Goal: Information Seeking & Learning: Learn about a topic

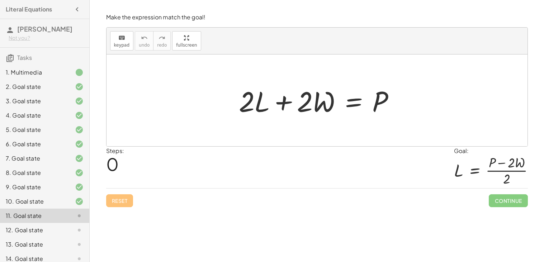
click at [351, 101] on div at bounding box center [319, 100] width 169 height 37
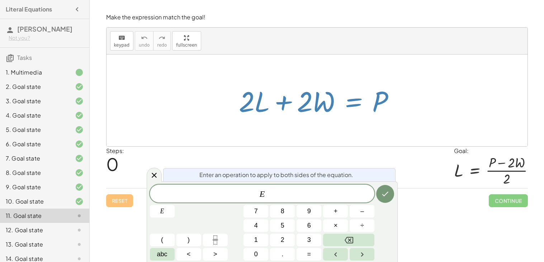
click at [347, 102] on div at bounding box center [319, 100] width 169 height 37
click at [454, 228] on div "Welcome to Graspable Math 👋 Graspable Math lets you use touch or mouse gestures…" at bounding box center [317, 131] width 455 height 262
click at [390, 200] on button "Done" at bounding box center [385, 194] width 18 height 18
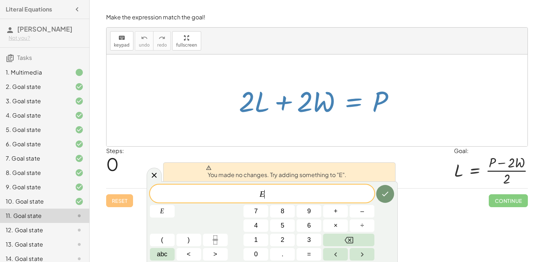
click at [127, 212] on div "Welcome to Graspable Math 👋 Graspable Math lets you use touch or mouse gestures…" at bounding box center [317, 131] width 455 height 262
click at [150, 179] on icon at bounding box center [154, 175] width 9 height 9
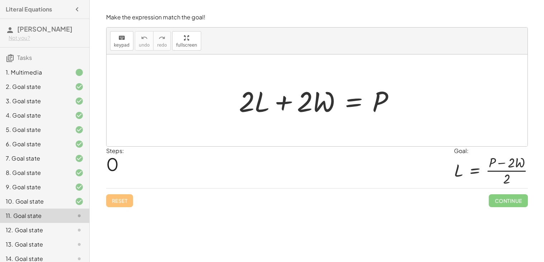
click at [49, 198] on div "10. Goal state" at bounding box center [35, 201] width 58 height 9
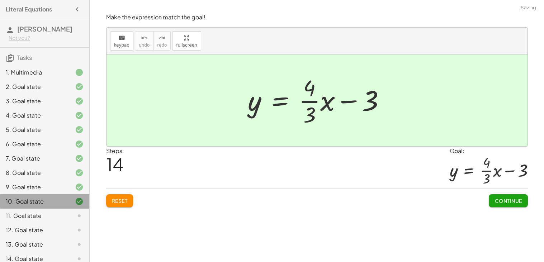
click at [49, 198] on div "10. Goal state" at bounding box center [35, 201] width 58 height 9
click at [44, 212] on div "11. Goal state" at bounding box center [35, 216] width 58 height 9
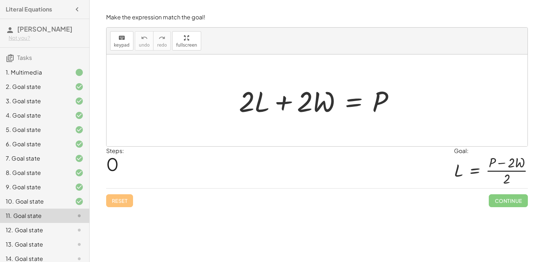
scroll to position [21, 0]
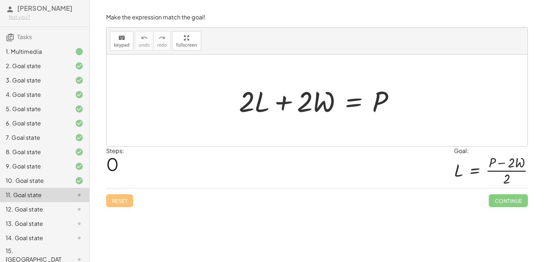
click at [46, 237] on div "14. Goal state" at bounding box center [35, 238] width 58 height 9
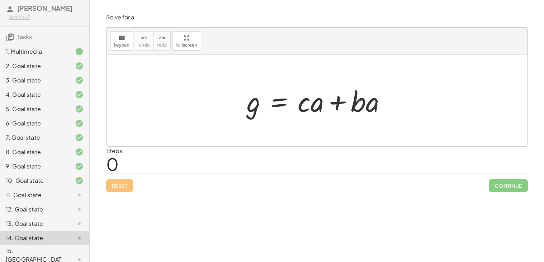
click at [41, 180] on div "10. Goal state" at bounding box center [35, 181] width 58 height 9
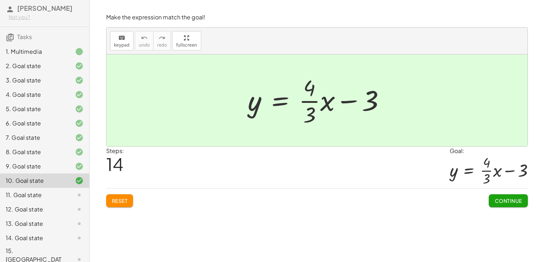
click at [74, 168] on div at bounding box center [74, 166] width 20 height 9
click at [72, 165] on div at bounding box center [74, 166] width 20 height 9
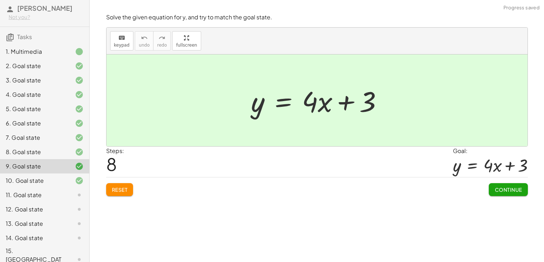
click at [62, 153] on div "8. Goal state" at bounding box center [35, 152] width 58 height 9
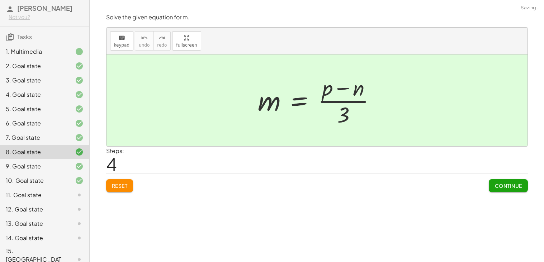
click at [64, 183] on div at bounding box center [74, 181] width 20 height 9
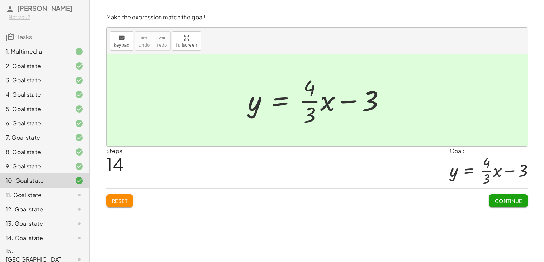
click at [18, 125] on div "6. Goal state" at bounding box center [35, 123] width 58 height 9
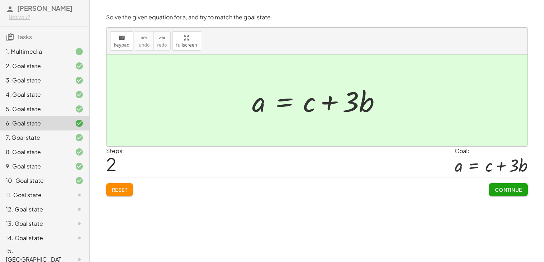
click at [66, 163] on div at bounding box center [74, 166] width 20 height 9
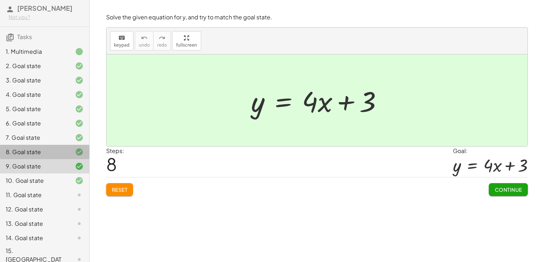
click at [71, 149] on div at bounding box center [74, 152] width 20 height 9
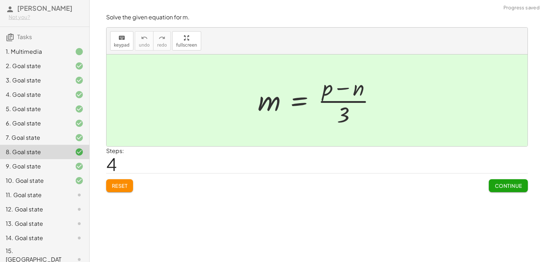
click at [67, 140] on div at bounding box center [74, 137] width 20 height 9
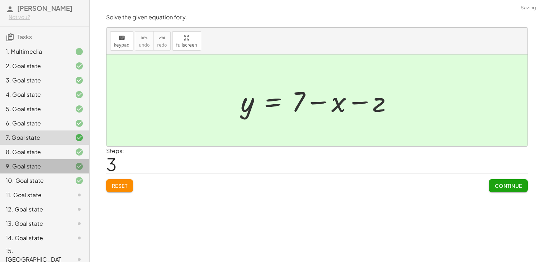
click at [76, 165] on icon at bounding box center [79, 166] width 9 height 9
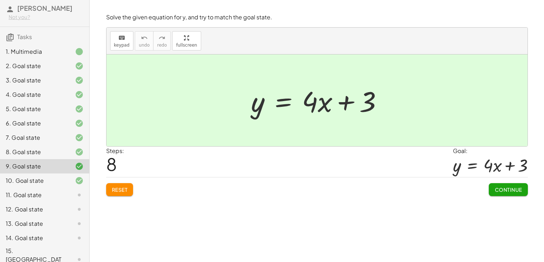
click at [70, 174] on div "8. Goal state" at bounding box center [44, 181] width 89 height 14
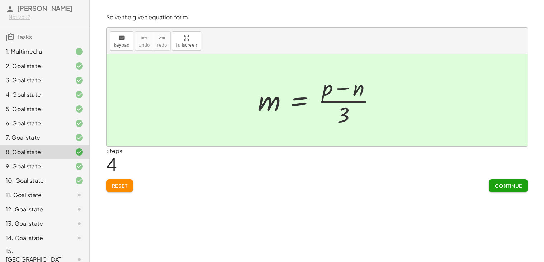
click at [75, 137] on icon at bounding box center [79, 137] width 9 height 9
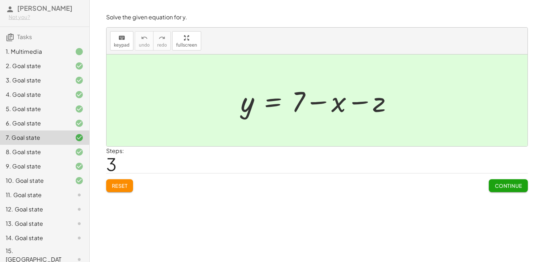
click at [81, 174] on div "8. Goal state" at bounding box center [44, 181] width 89 height 14
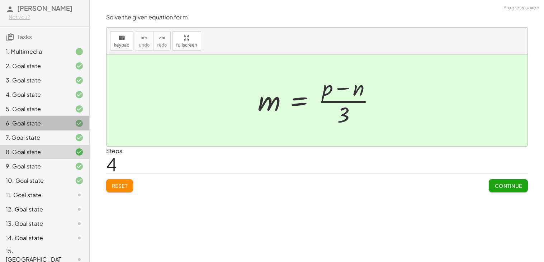
click at [64, 121] on div at bounding box center [74, 123] width 20 height 9
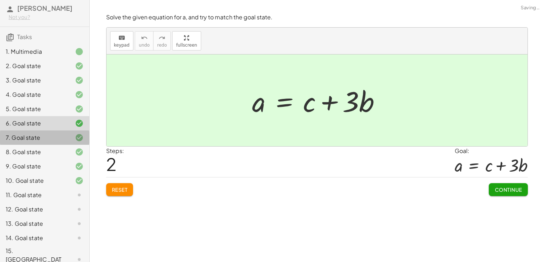
click at [68, 159] on div "7. Goal state" at bounding box center [44, 166] width 89 height 14
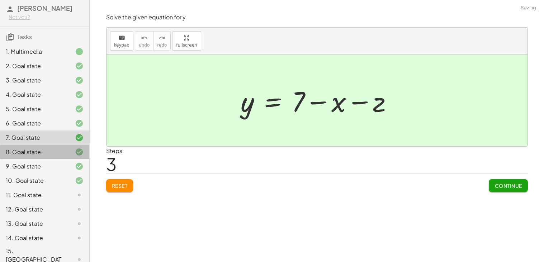
click at [68, 153] on div at bounding box center [74, 152] width 20 height 9
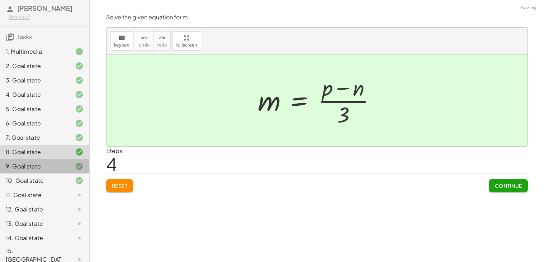
click at [70, 164] on div at bounding box center [74, 166] width 20 height 9
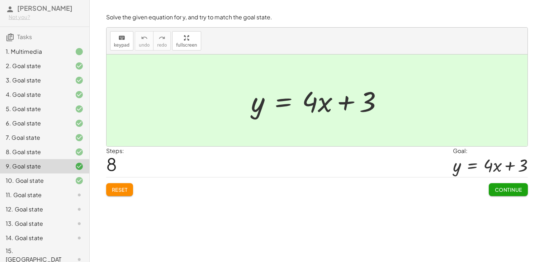
click at [68, 151] on div at bounding box center [74, 152] width 20 height 9
